Goal: Book appointment/travel/reservation

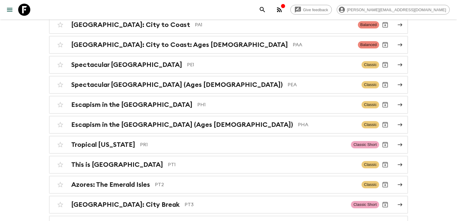
scroll to position [2073, 0]
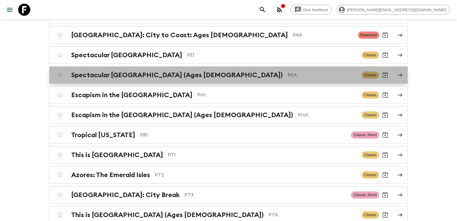
click at [287, 71] on p "PEA" at bounding box center [321, 74] width 69 height 7
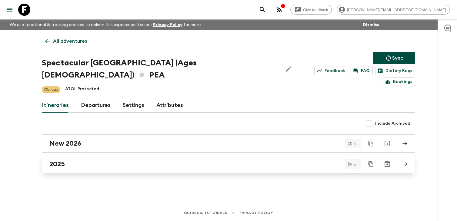
click at [127, 160] on div "2025" at bounding box center [222, 164] width 347 height 8
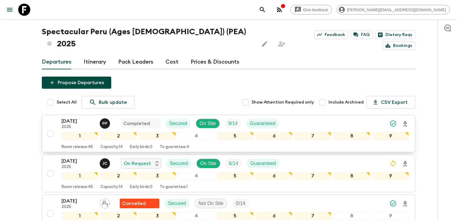
scroll to position [27, 0]
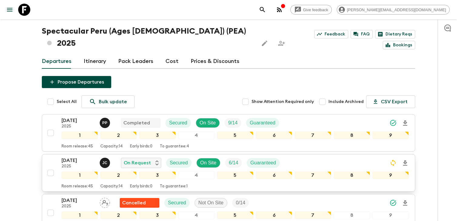
click at [67, 164] on p "2025" at bounding box center [77, 166] width 33 height 5
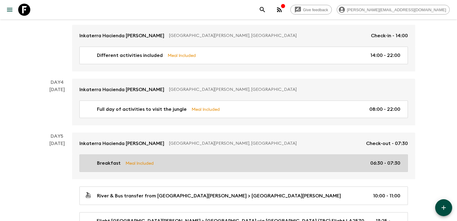
scroll to position [477, 0]
